Goal: Task Accomplishment & Management: Manage account settings

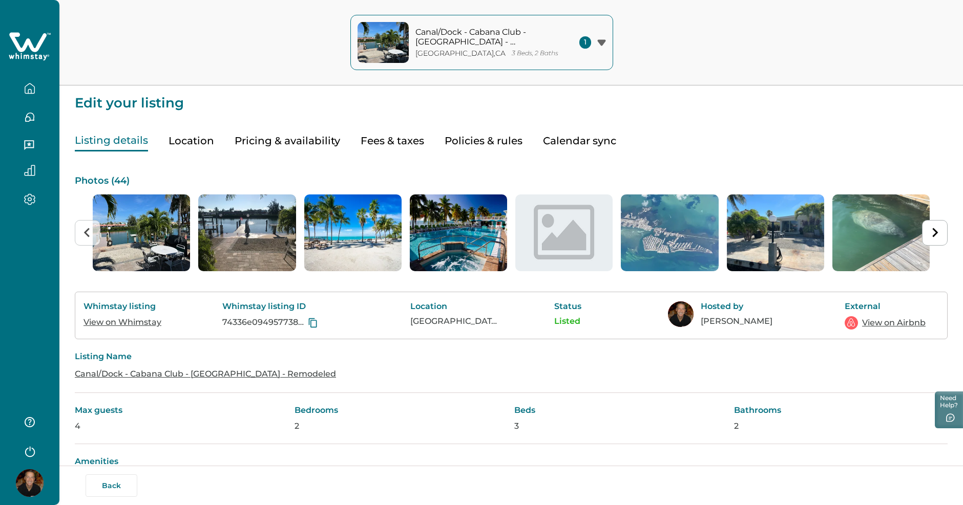
click at [24, 86] on button "button" at bounding box center [29, 88] width 43 height 20
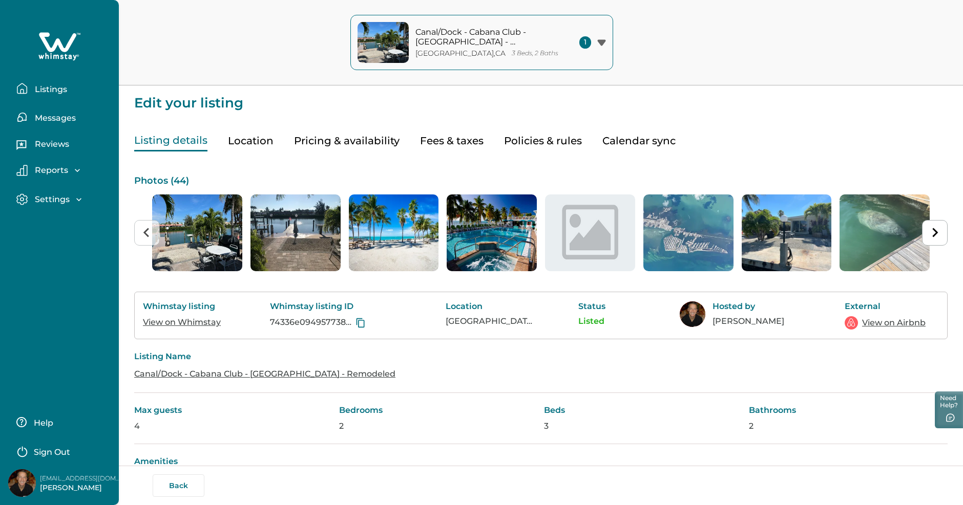
click at [61, 86] on p "Listings" at bounding box center [49, 89] width 35 height 10
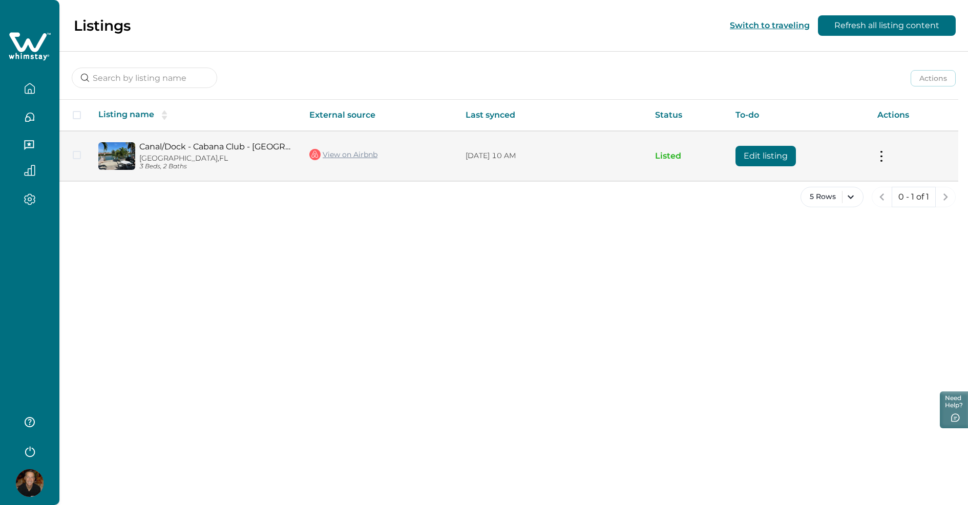
click at [155, 148] on link "Canal/Dock - Cabana Club - [GEOGRAPHIC_DATA] - Remodeled" at bounding box center [216, 147] width 154 height 10
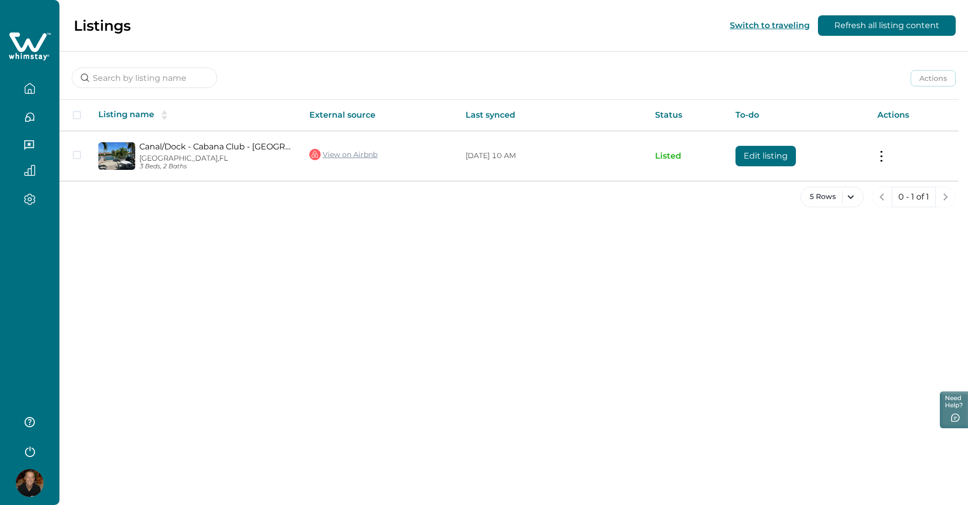
click at [29, 203] on icon "button" at bounding box center [29, 200] width 11 height 12
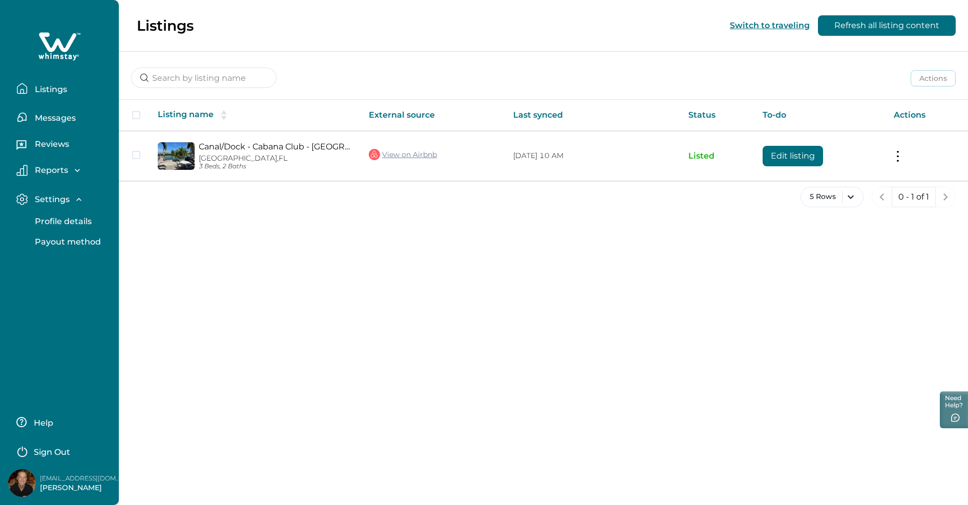
click at [39, 221] on p "Profile details" at bounding box center [62, 222] width 60 height 10
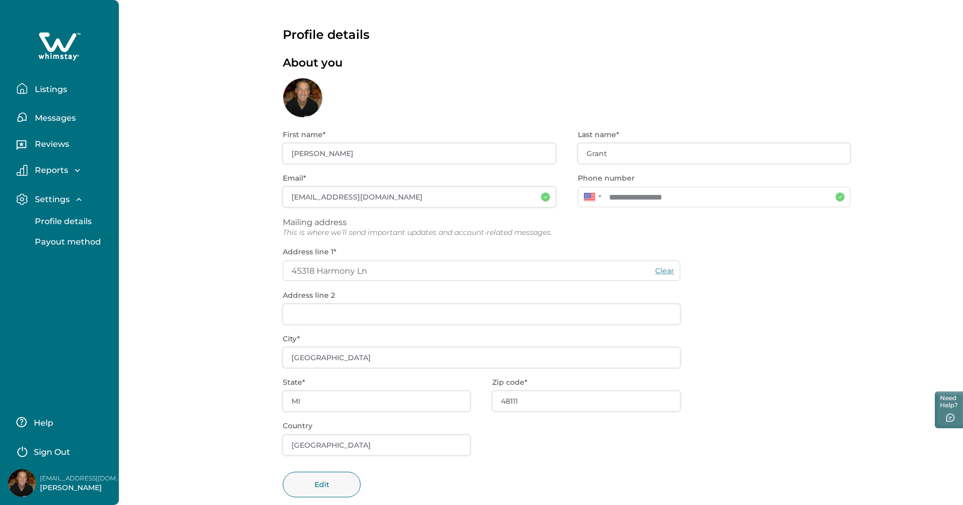
click at [55, 172] on p "Reports" at bounding box center [50, 170] width 36 height 10
click at [55, 143] on p "Reviews" at bounding box center [50, 144] width 37 height 10
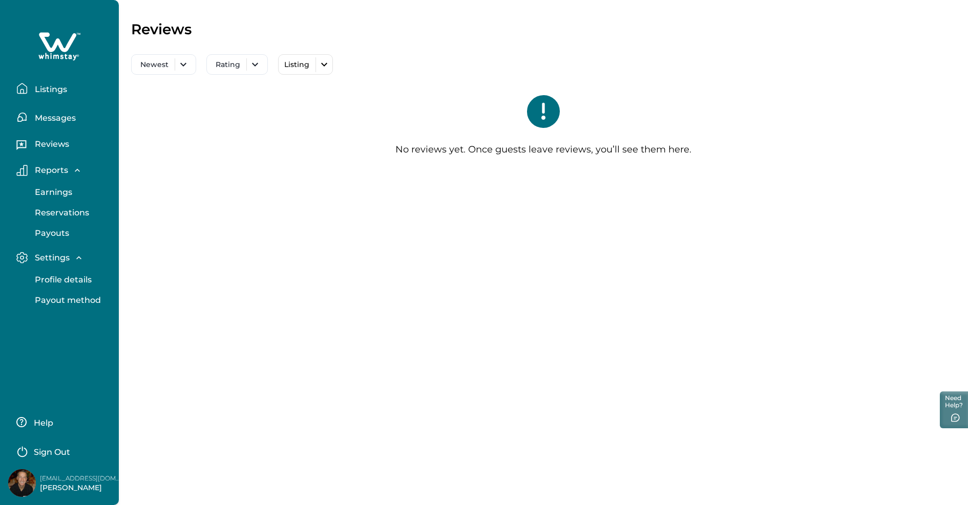
click at [66, 119] on p "Messages" at bounding box center [54, 118] width 44 height 10
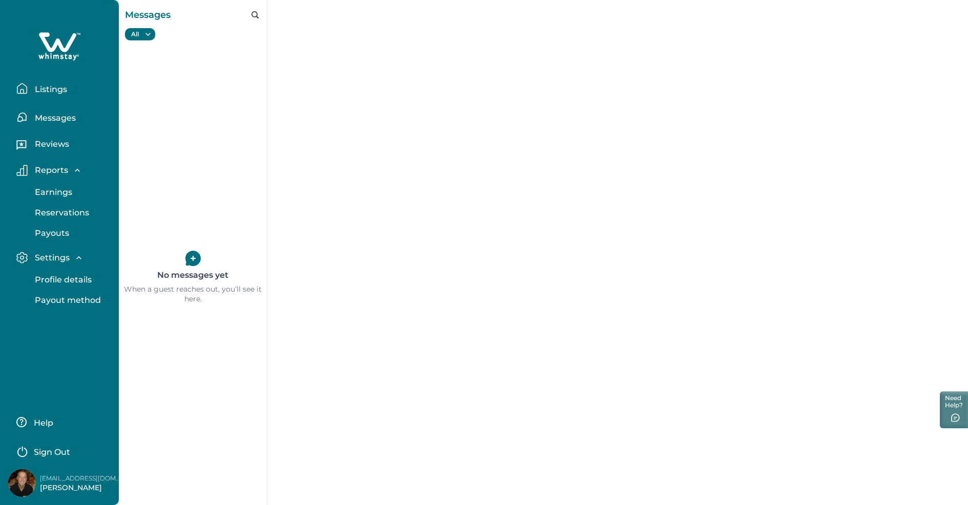
click at [61, 89] on p "Listings" at bounding box center [49, 89] width 35 height 10
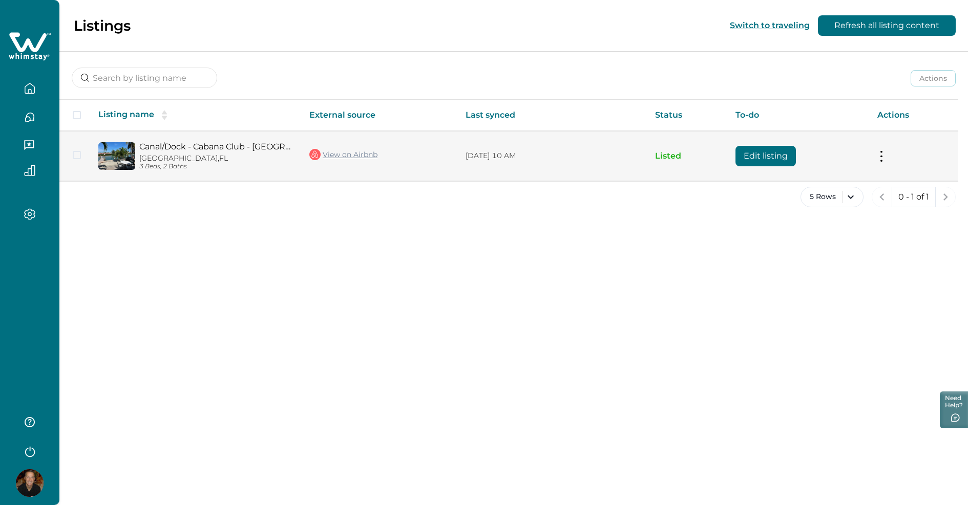
click at [408, 155] on td "View on Airbnb" at bounding box center [379, 156] width 156 height 50
click at [369, 156] on link "View on Airbnb" at bounding box center [343, 154] width 68 height 13
